Goal: Find specific page/section

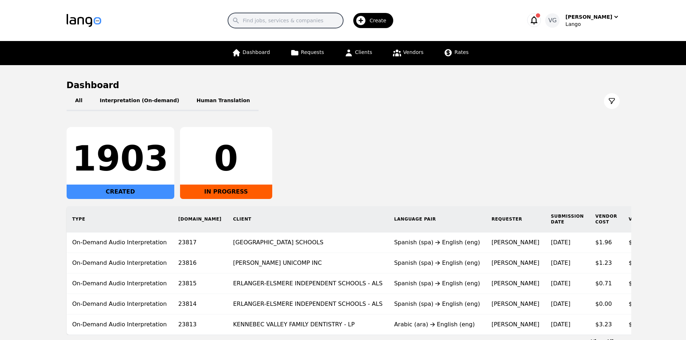
click at [274, 13] on input "Search" at bounding box center [285, 20] width 115 height 15
click at [365, 48] on link "Clients" at bounding box center [358, 53] width 37 height 24
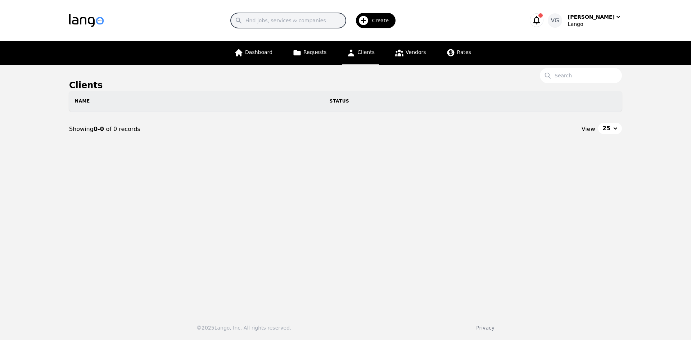
click at [298, 16] on input "Search" at bounding box center [288, 20] width 115 height 15
paste input "Heartleaf ABA"
type input "Heartleaf ABA"
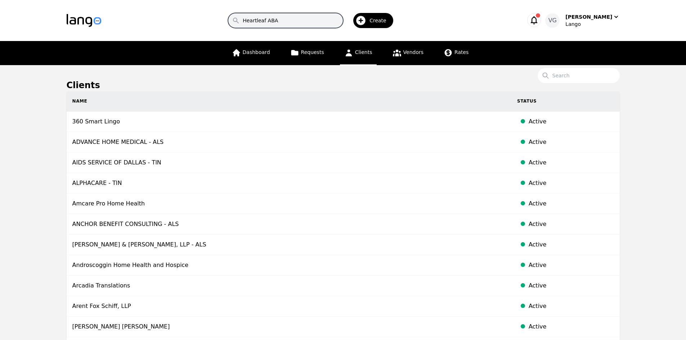
click at [289, 15] on input "Heartleaf ABA" at bounding box center [285, 20] width 115 height 15
click at [269, 21] on input "Heartleaf ABA" at bounding box center [285, 20] width 115 height 15
paste input "Heartleaf ABA"
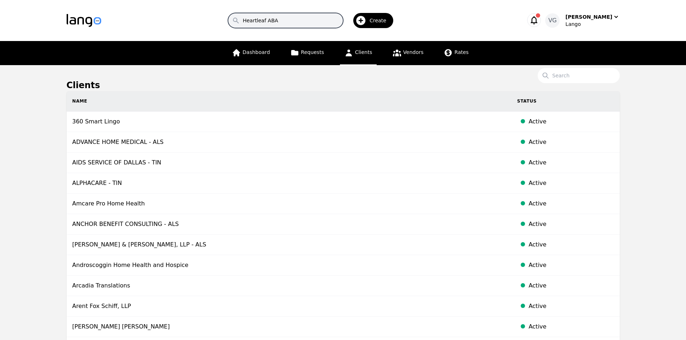
type input "Heartleaf ABA"
drag, startPoint x: 309, startPoint y: 19, endPoint x: 283, endPoint y: 21, distance: 25.6
click at [283, 21] on div "Search Heartleaf ABA Create" at bounding box center [313, 20] width 400 height 21
drag, startPoint x: 299, startPoint y: 22, endPoint x: 163, endPoint y: 18, distance: 135.5
click at [165, 18] on div "Search Heartleaf ABA Create" at bounding box center [313, 20] width 400 height 21
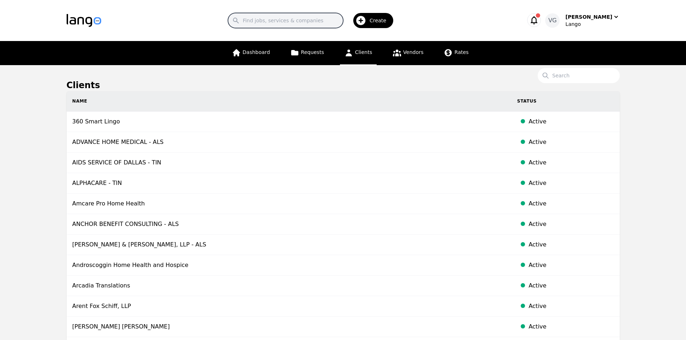
paste input "Heartleaf ABA"
type input "Heartleaf ABA"
click at [557, 74] on input "Search" at bounding box center [579, 75] width 82 height 15
paste input "Heartleaf ABA"
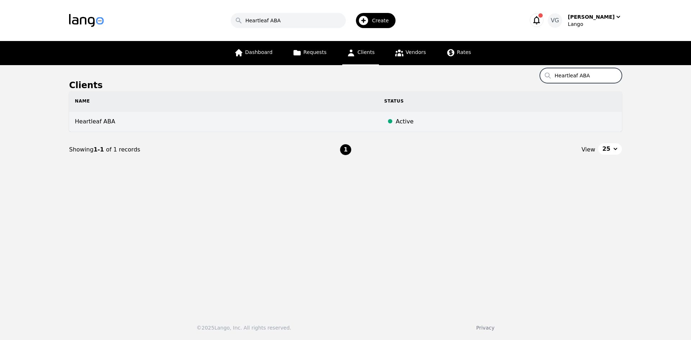
type input "Heartleaf ABA"
click at [319, 113] on td "Heartleaf ABA" at bounding box center [224, 122] width 310 height 21
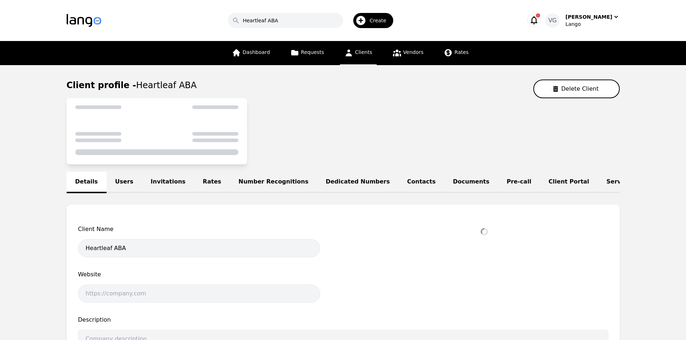
select select "active"
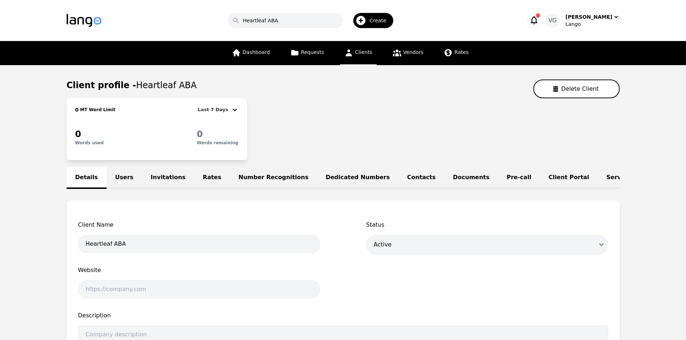
click at [125, 177] on link "Users" at bounding box center [125, 178] width 36 height 22
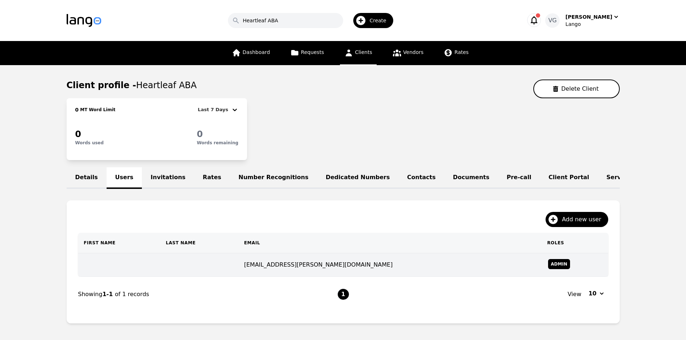
click at [154, 267] on td at bounding box center [119, 264] width 82 height 23
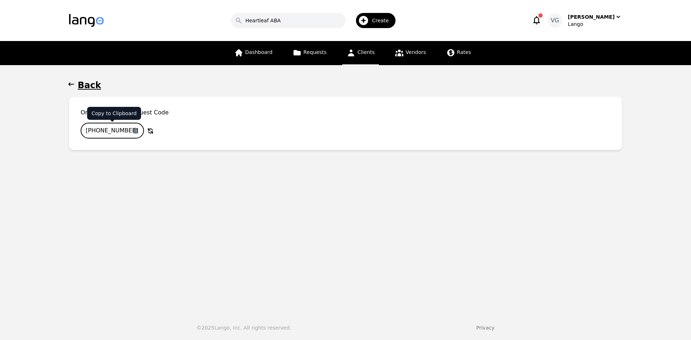
click at [135, 131] on icon "button" at bounding box center [135, 131] width 4 height 6
